Goal: Task Accomplishment & Management: Manage account settings

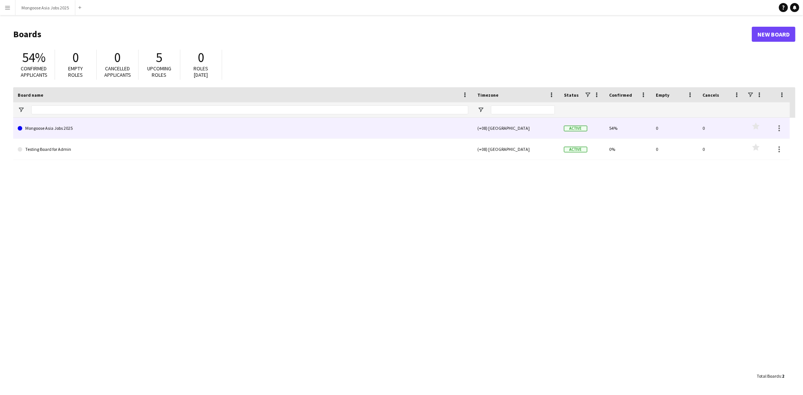
click at [67, 123] on link "Mongoose Asia Jobs 2025" at bounding box center [243, 128] width 450 height 21
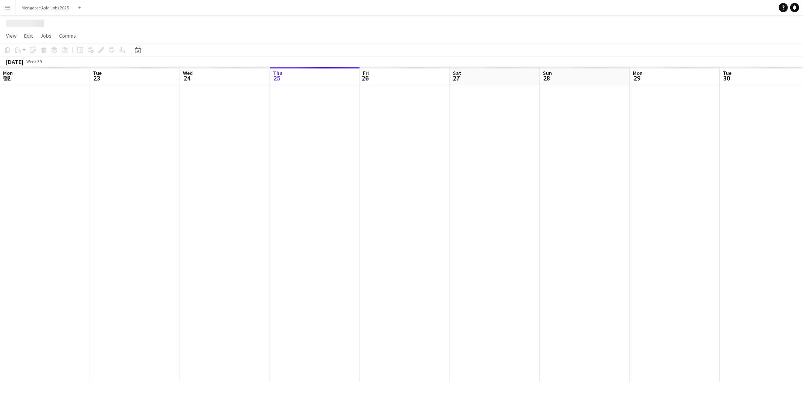
scroll to position [0, 179]
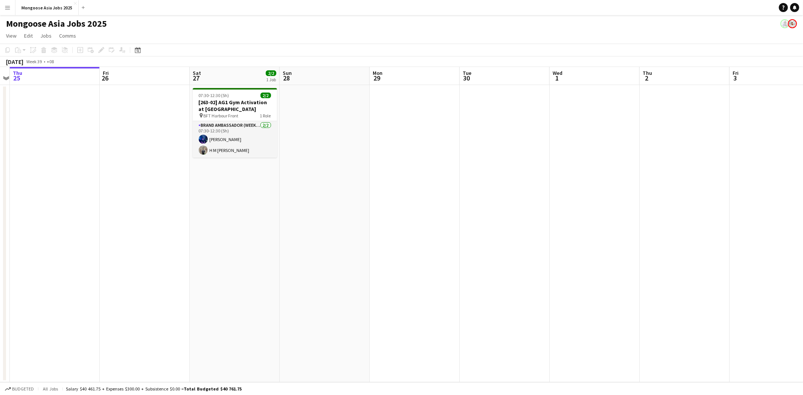
drag, startPoint x: 239, startPoint y: 292, endPoint x: 156, endPoint y: 292, distance: 82.8
click at [156, 292] on app-calendar-viewport "Mon 22 Tue 23 Wed 24 Thu 25 Fri 26 Sat 27 2/2 1 Job Sun 28 Mon 29 Tue 30 Wed 1 …" at bounding box center [401, 224] width 803 height 315
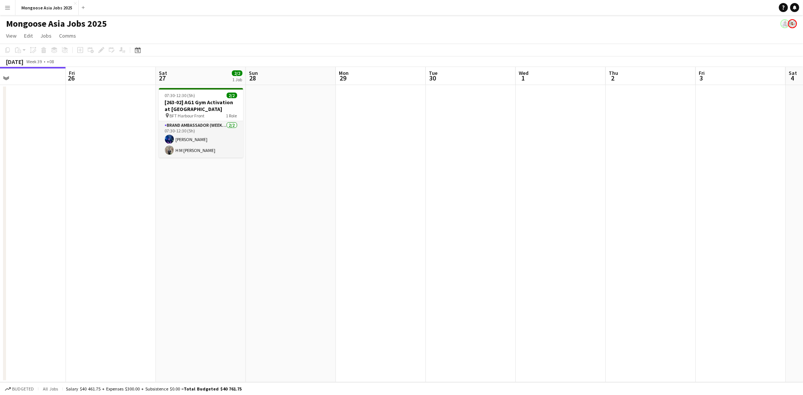
drag, startPoint x: 287, startPoint y: 267, endPoint x: 158, endPoint y: 266, distance: 129.4
click at [130, 271] on app-calendar-viewport "Mon 22 Tue 23 Wed 24 Thu 25 Fri 26 Sat 27 2/2 1 Job Sun 28 Mon 29 Tue 30 Wed 1 …" at bounding box center [401, 224] width 803 height 315
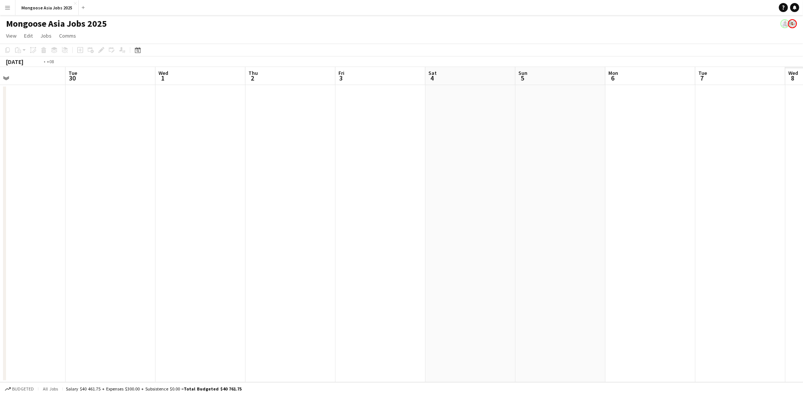
drag, startPoint x: 326, startPoint y: 290, endPoint x: 347, endPoint y: 276, distance: 24.7
click at [275, 287] on app-calendar-viewport "Fri 26 Sat 27 2/2 1 Job Sun 28 Mon 29 Tue 30 Wed 1 Thu 2 Fri 3 Sat 4 Sun 5 Mon …" at bounding box center [401, 224] width 803 height 315
drag, startPoint x: 516, startPoint y: 266, endPoint x: 231, endPoint y: 288, distance: 286.1
click at [231, 288] on app-calendar-viewport "Sat 27 2/2 1 Job Sun 28 Mon 29 Tue 30 Wed 1 Thu 2 Fri 3 Sat 4 Sun 5 Mon 6 Tue 7…" at bounding box center [401, 224] width 803 height 315
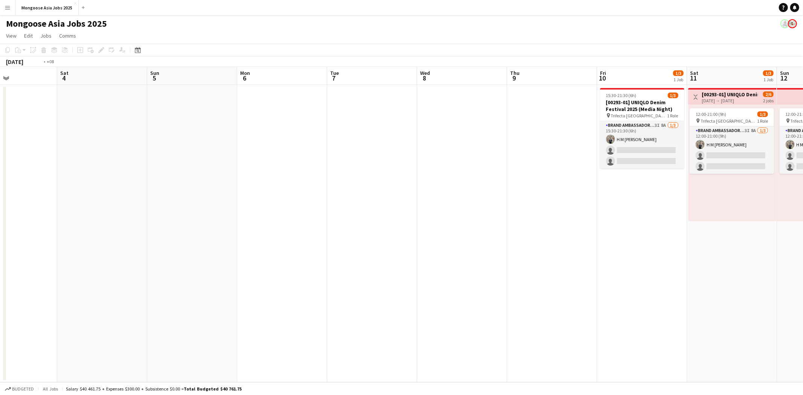
drag, startPoint x: 484, startPoint y: 271, endPoint x: 211, endPoint y: 288, distance: 273.0
click at [211, 288] on app-calendar-viewport "Tue 30 Wed 1 Thu 2 Fri 3 Sat 4 Sun 5 Mon 6 Tue 7 Wed 8 Thu 9 Fri 10 1/3 1 Job S…" at bounding box center [401, 224] width 803 height 315
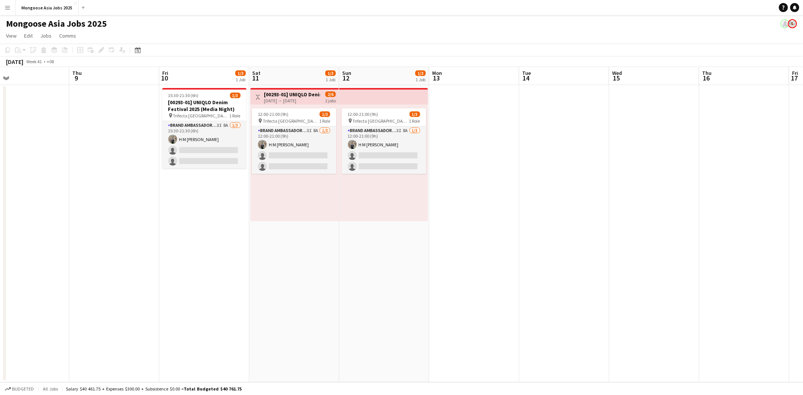
scroll to position [0, 227]
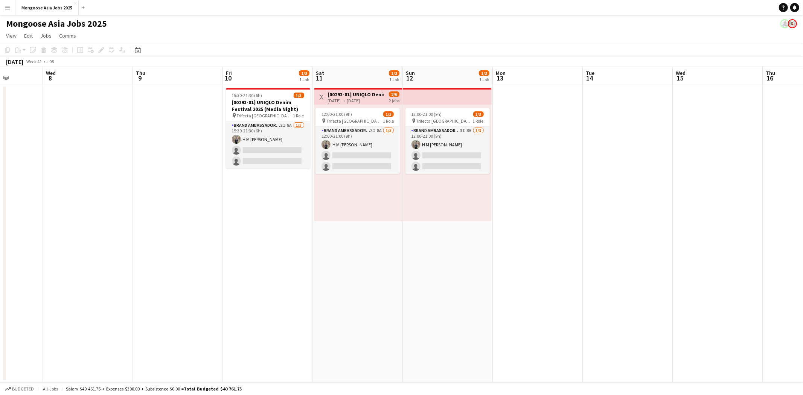
drag, startPoint x: 374, startPoint y: 277, endPoint x: 258, endPoint y: 273, distance: 116.3
click at [258, 273] on app-calendar-viewport "Sun 5 Mon 6 Tue 7 Wed 8 Thu 9 Fri 10 1/3 1 Job Sat 11 1/3 1 Job Sun 12 1/3 1 Jo…" at bounding box center [401, 224] width 803 height 315
click at [288, 130] on app-card-role "Brand Ambassador (weekday) 3I 8A [DATE] 15:30-21:30 (6h) H M [PERSON_NAME] sing…" at bounding box center [268, 144] width 84 height 47
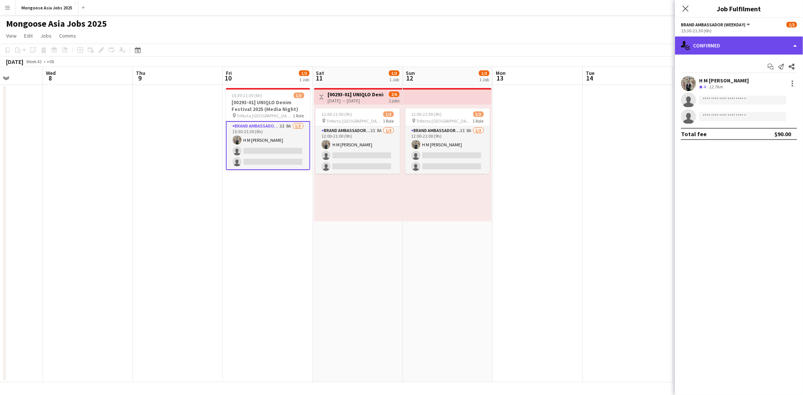
click at [774, 45] on div "single-neutral-actions-check-2 Confirmed" at bounding box center [739, 45] width 128 height 18
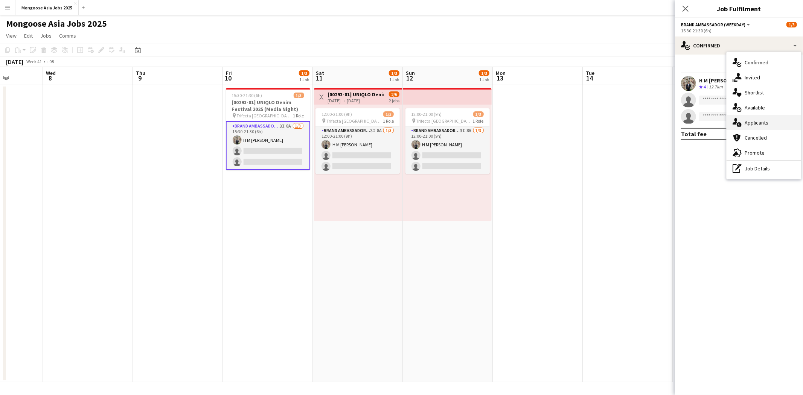
click at [750, 125] on span "Applicants" at bounding box center [756, 122] width 24 height 7
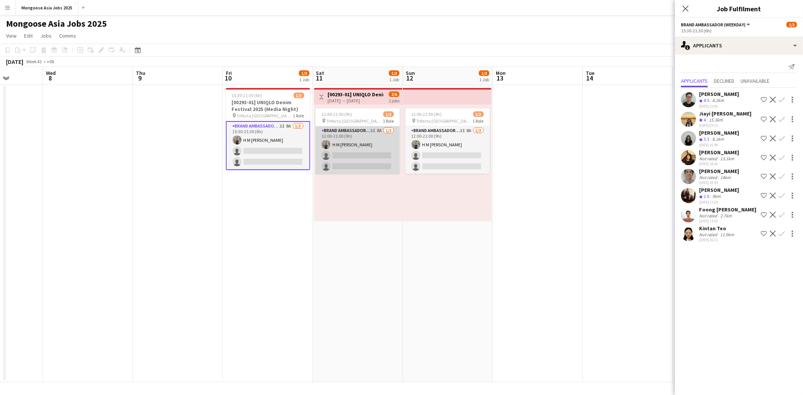
click at [345, 133] on app-card-role "Brand Ambassador (weekend) 3I 8A [DATE] 12:00-21:00 (9h) H M [PERSON_NAME] sing…" at bounding box center [357, 149] width 84 height 47
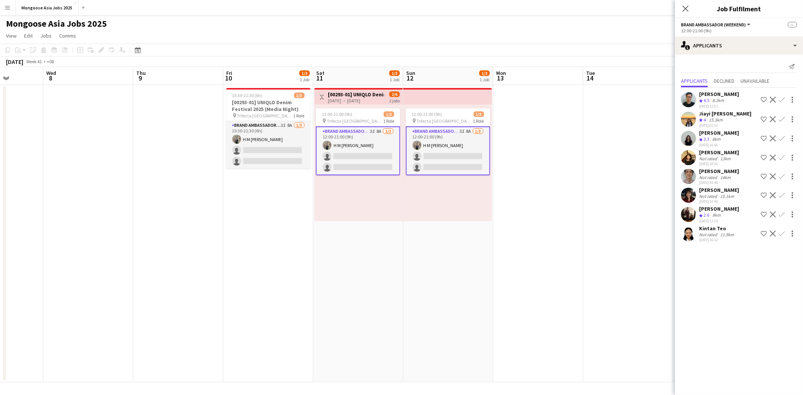
click at [421, 143] on app-card-role "Brand Ambassador (weekend) 3I 8A [DATE] 12:00-21:00 (9h) H M [PERSON_NAME] sing…" at bounding box center [448, 150] width 84 height 49
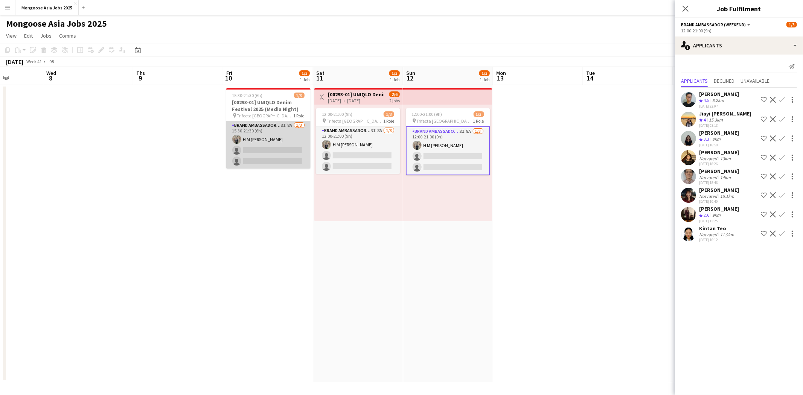
click at [253, 143] on app-card-role "Brand Ambassador (weekday) 3I 8A [DATE] 15:30-21:30 (6h) H M [PERSON_NAME] sing…" at bounding box center [268, 144] width 84 height 47
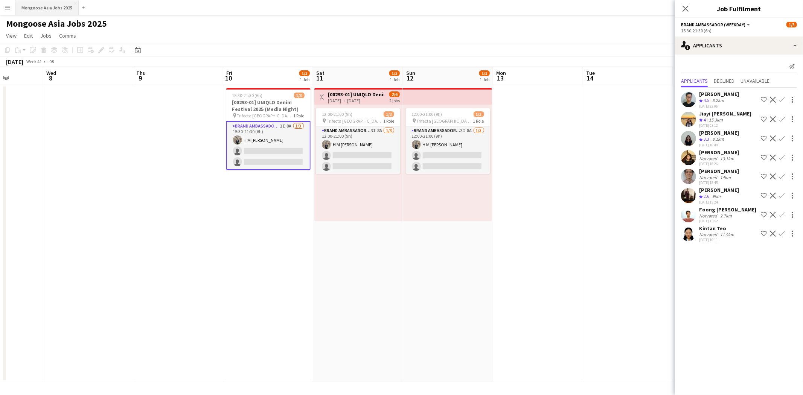
click at [26, 4] on button "Mongoose Asia Jobs 2025 Close" at bounding box center [46, 7] width 63 height 15
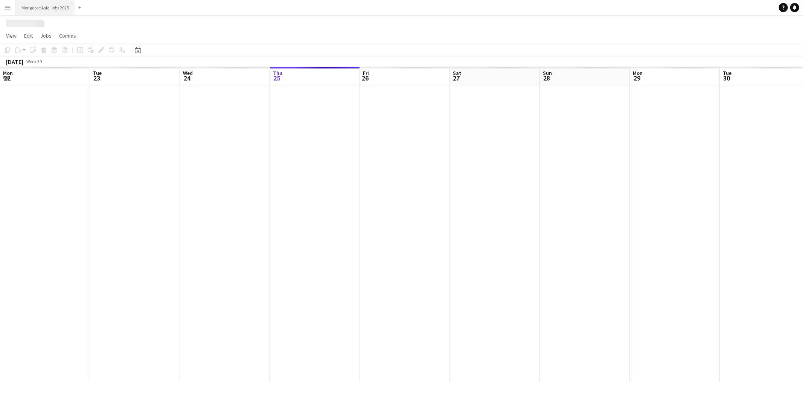
scroll to position [0, 179]
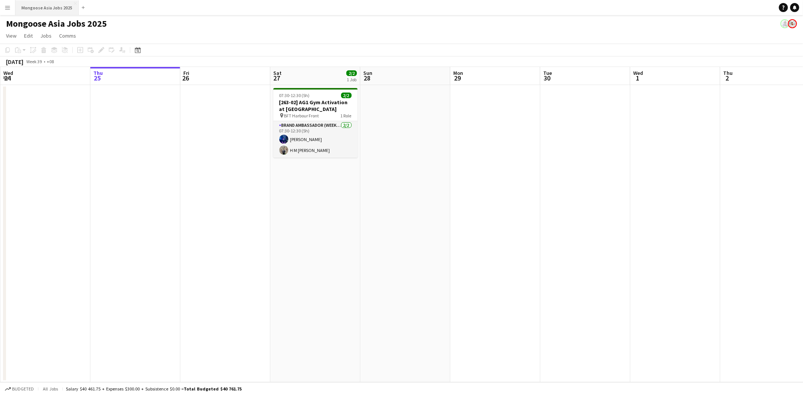
click at [38, 7] on button "Mongoose Asia Jobs 2025 Close" at bounding box center [46, 7] width 63 height 15
click at [137, 50] on icon at bounding box center [138, 51] width 3 height 3
click at [184, 71] on span "Previous month" at bounding box center [183, 75] width 15 height 15
click at [146, 125] on span "12" at bounding box center [148, 126] width 9 height 9
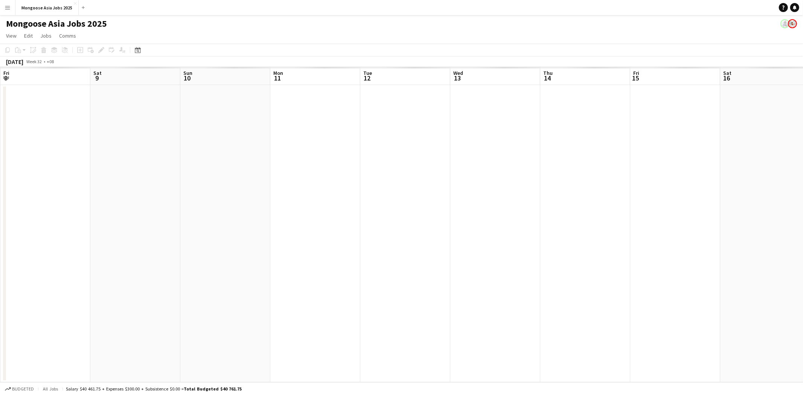
scroll to position [0, 259]
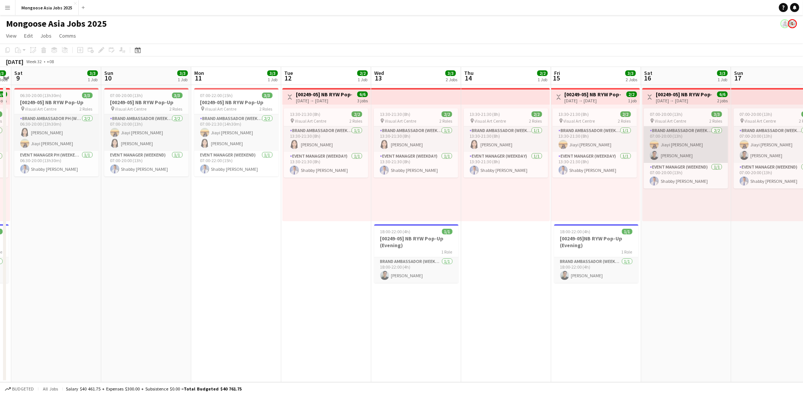
click at [681, 143] on app-card-role "Brand Ambassador (weekend) [DATE] 07:00-20:00 (13h) Jiayi [PERSON_NAME] [PERSON…" at bounding box center [685, 144] width 84 height 36
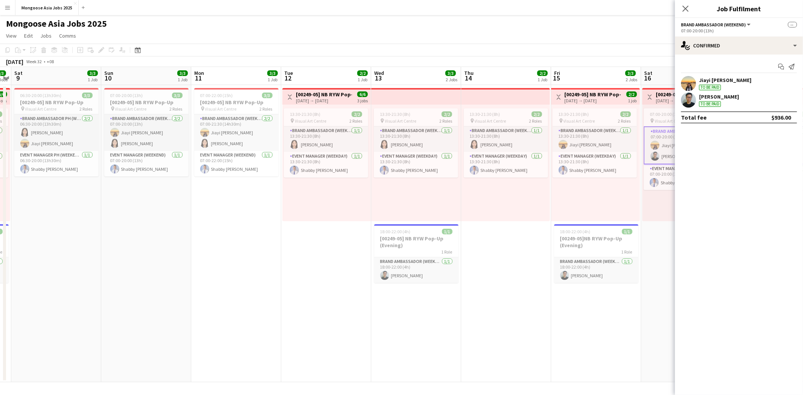
click at [694, 87] on app-user-avatar at bounding box center [688, 83] width 15 height 15
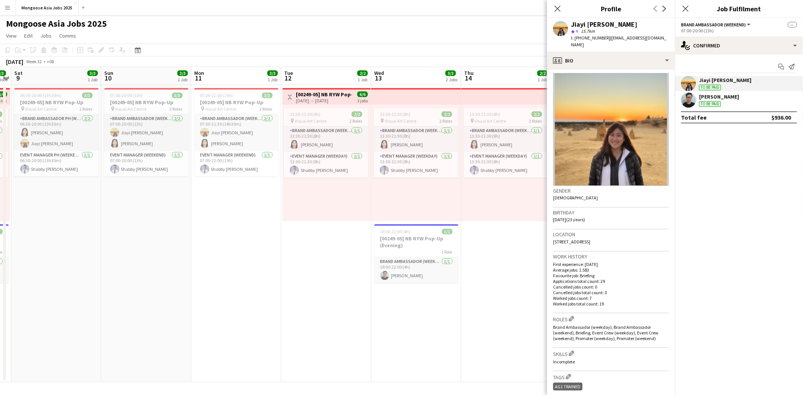
scroll to position [0, 0]
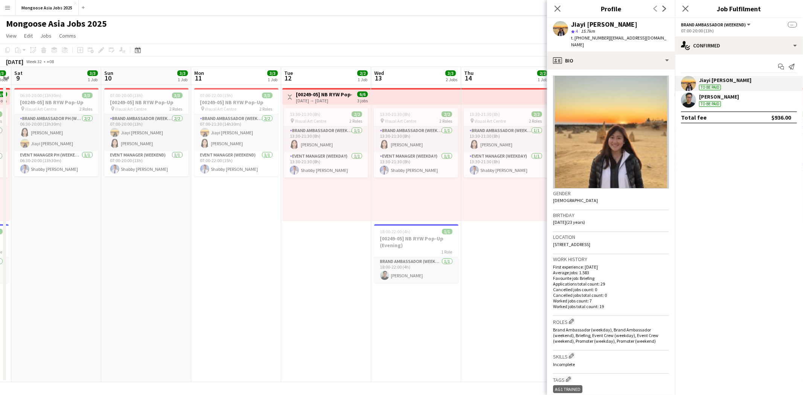
click at [585, 25] on div "Jiayi [PERSON_NAME]" at bounding box center [604, 24] width 66 height 7
click at [552, 26] on div "Jiayi [PERSON_NAME] star 4 15.7km t. [PHONE_NUMBER] | [EMAIL_ADDRESS][DOMAIN_NA…" at bounding box center [611, 34] width 128 height 33
click at [764, 47] on div "single-neutral-actions-check-2 Confirmed" at bounding box center [739, 45] width 128 height 18
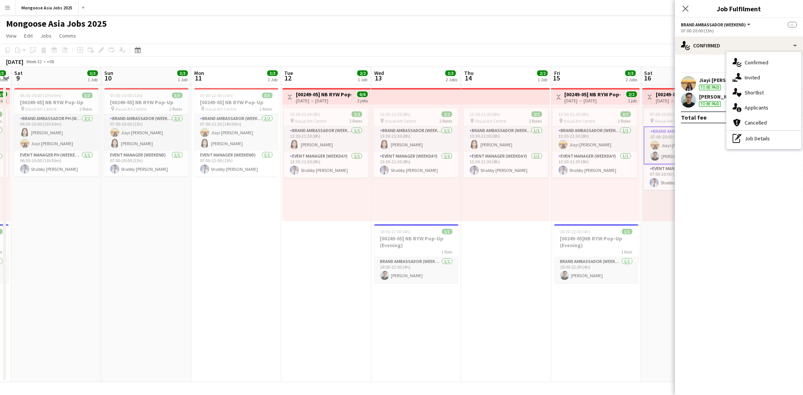
drag, startPoint x: 700, startPoint y: 177, endPoint x: 697, endPoint y: 174, distance: 4.5
click at [700, 177] on mat-expansion-panel "check Confirmed Start chat Send notification Jiayi [PERSON_NAME] To be paid [PE…" at bounding box center [739, 225] width 128 height 341
click at [11, 9] on button "Menu" at bounding box center [7, 7] width 15 height 15
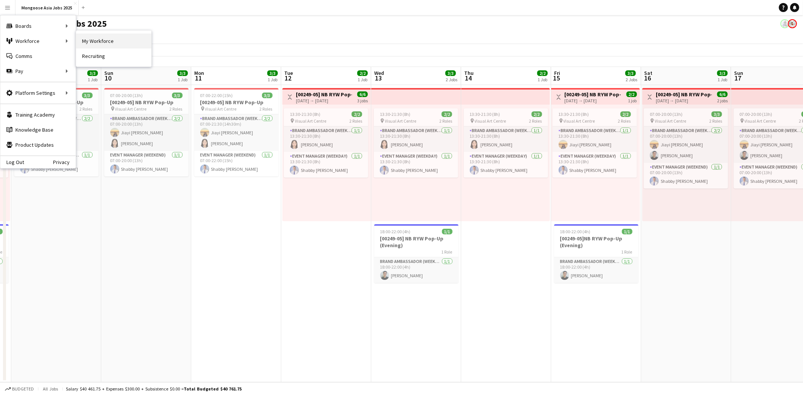
click at [115, 44] on link "My Workforce" at bounding box center [113, 40] width 75 height 15
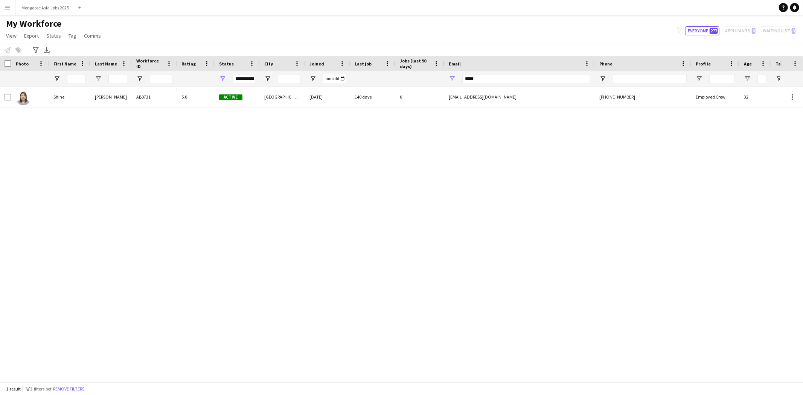
click at [717, 36] on div "My Workforce View Views Default view Crew with Shirt & Shoe Size New view Updat…" at bounding box center [401, 31] width 803 height 26
click at [713, 30] on span "277" at bounding box center [713, 31] width 8 height 6
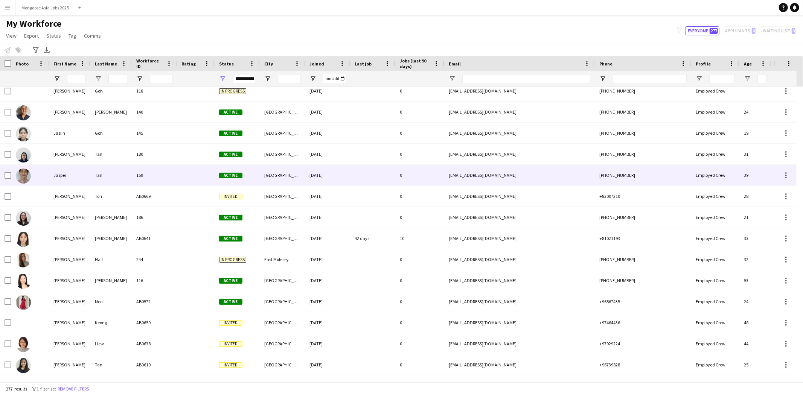
scroll to position [2061, 0]
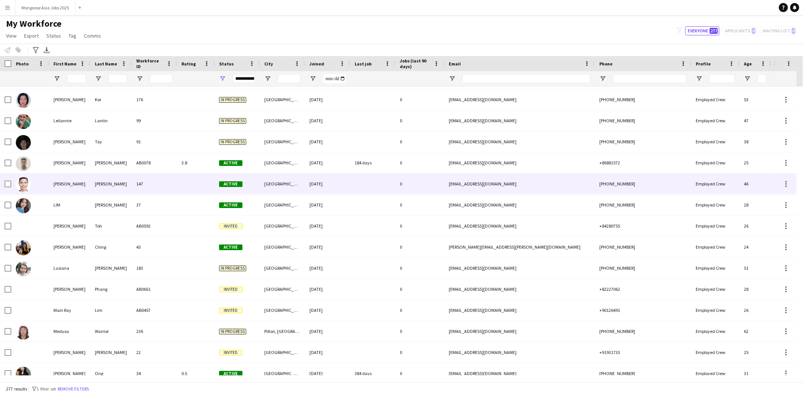
click at [21, 187] on img at bounding box center [23, 184] width 15 height 15
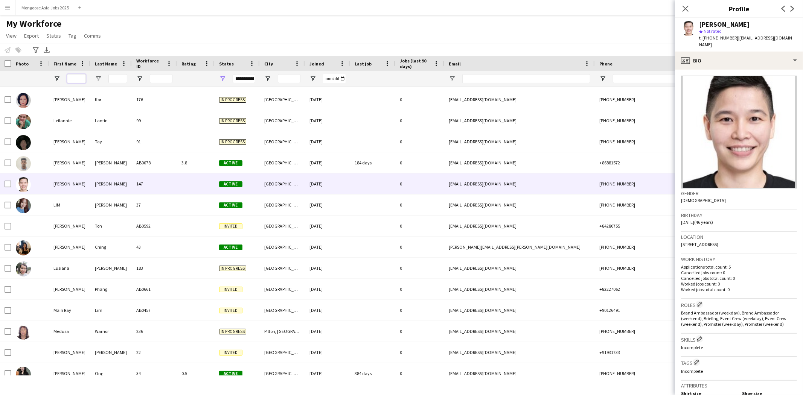
click at [73, 77] on input "First Name Filter Input" at bounding box center [76, 78] width 19 height 9
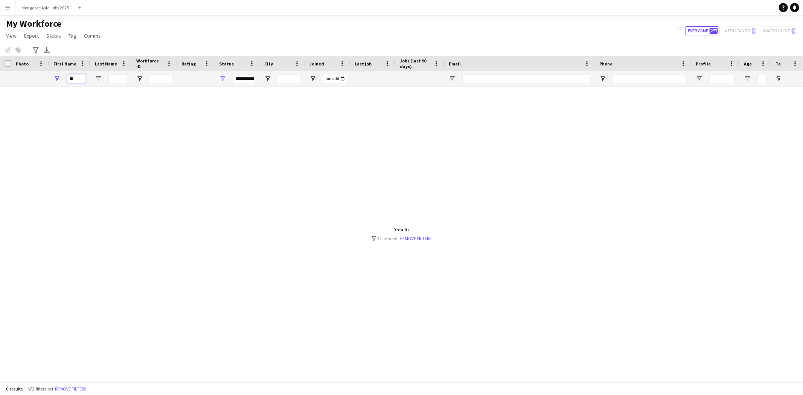
type input "*"
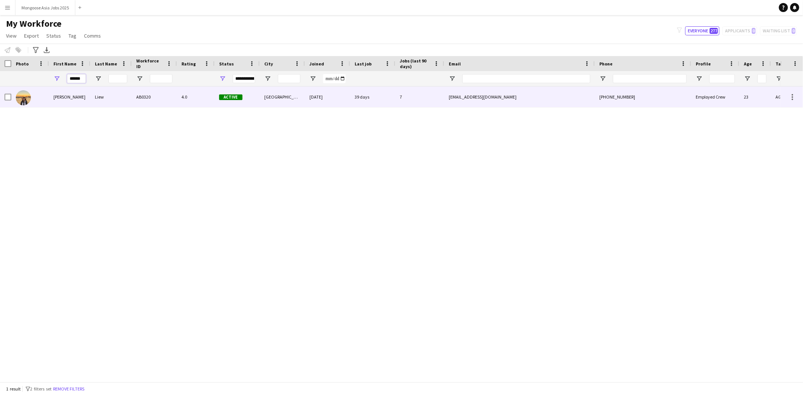
type input "******"
click at [65, 97] on div "[PERSON_NAME]" at bounding box center [69, 97] width 41 height 21
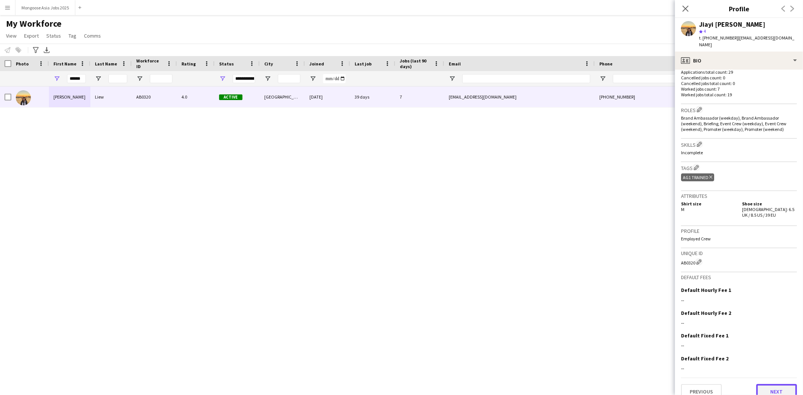
click at [773, 386] on button "Next" at bounding box center [776, 391] width 41 height 15
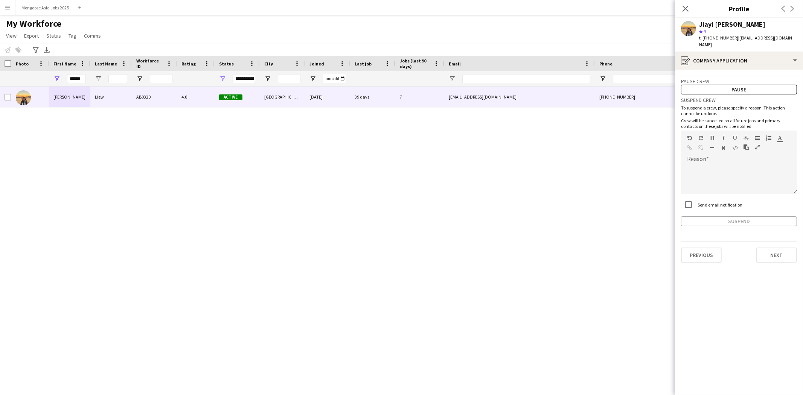
click at [690, 13] on div "Close pop-in" at bounding box center [685, 8] width 21 height 17
click at [683, 8] on icon "Close pop-in" at bounding box center [684, 8] width 7 height 7
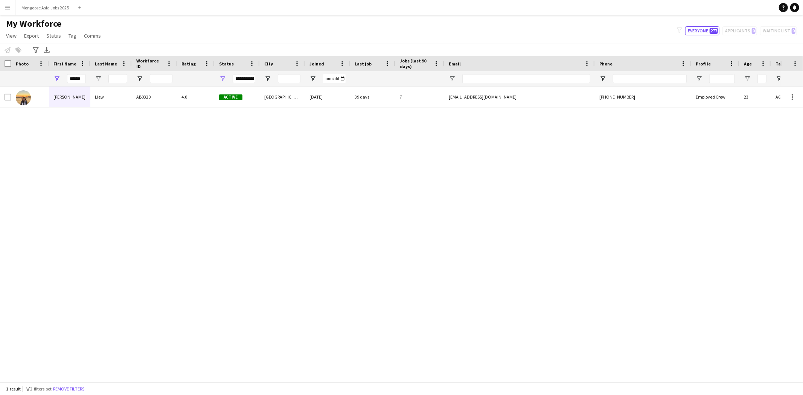
drag, startPoint x: 603, startPoint y: 375, endPoint x: 634, endPoint y: 375, distance: 30.5
click at [634, 375] on div "Jiayi [PERSON_NAME] AB0320 4.0 Active [GEOGRAPHIC_DATA] [DATE] 39 days 7 [EMAIL…" at bounding box center [390, 231] width 780 height 289
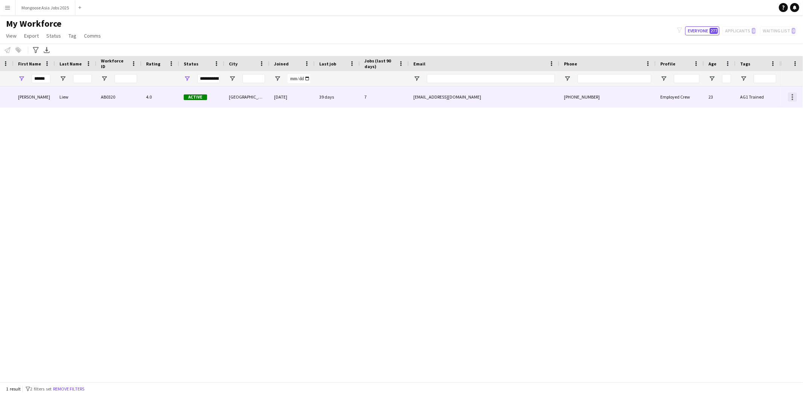
click at [797, 94] on div at bounding box center [791, 97] width 23 height 21
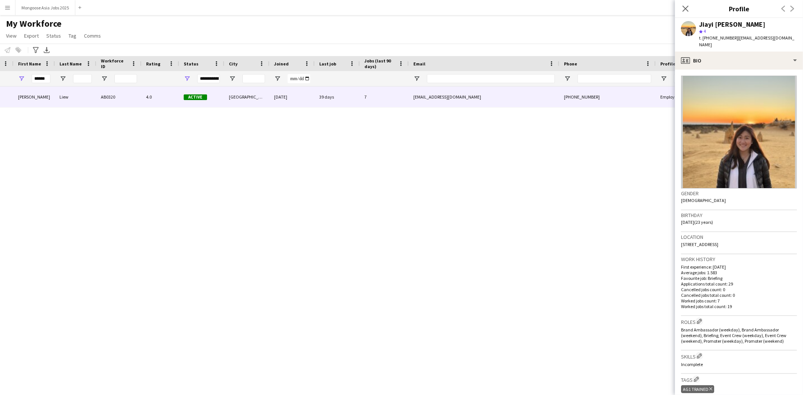
click at [551, 227] on div "Jiayi [PERSON_NAME] AB0320 4.0 Active [GEOGRAPHIC_DATA] [DATE] 39 days 7 [EMAIL…" at bounding box center [390, 231] width 780 height 289
click at [450, 268] on div "Jiayi [PERSON_NAME] AB0320 4.0 Active [GEOGRAPHIC_DATA] [DATE] 39 days 7 [EMAIL…" at bounding box center [390, 231] width 780 height 289
click at [415, 369] on div "Jiayi [PERSON_NAME] AB0320 4.0 Active [GEOGRAPHIC_DATA] [DATE] 39 days 7 [EMAIL…" at bounding box center [390, 231] width 780 height 289
click at [700, 32] on polygon at bounding box center [701, 32] width 4 height 4
click at [699, 28] on div "star 4" at bounding box center [748, 31] width 98 height 7
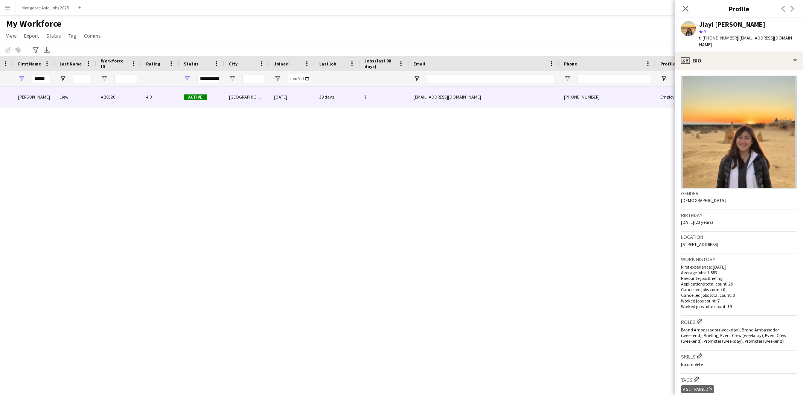
click at [690, 32] on app-user-avatar at bounding box center [688, 28] width 15 height 15
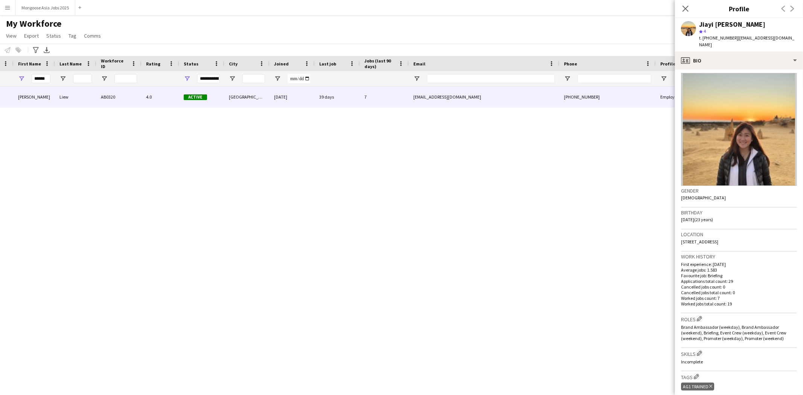
click at [682, 13] on div "Close pop-in" at bounding box center [685, 8] width 21 height 17
click at [683, 8] on icon "Close pop-in" at bounding box center [685, 9] width 6 height 6
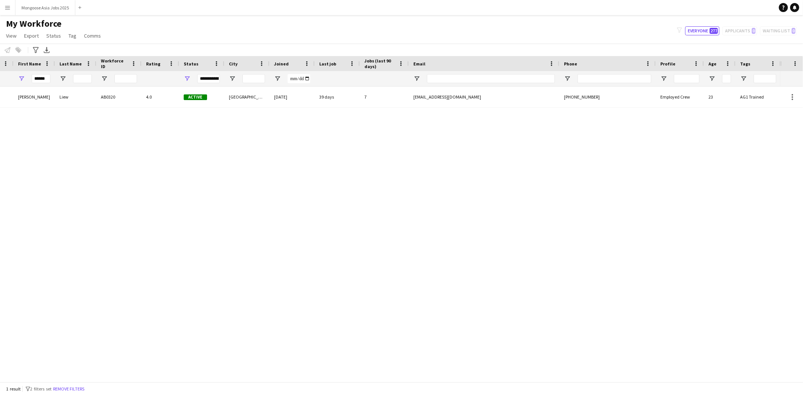
click at [2, 8] on button "Menu" at bounding box center [7, 7] width 15 height 15
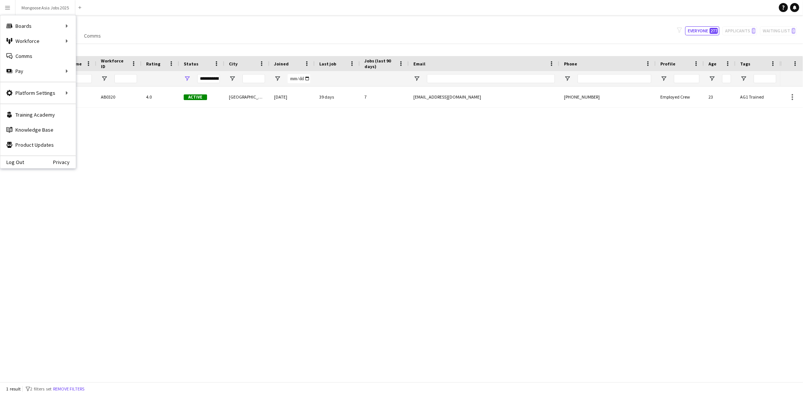
click at [266, 236] on div "Jiayi [PERSON_NAME] AB0320 4.0 Active [GEOGRAPHIC_DATA] [DATE] 39 days 7 [EMAIL…" at bounding box center [390, 231] width 780 height 289
